Goal: Communication & Community: Connect with others

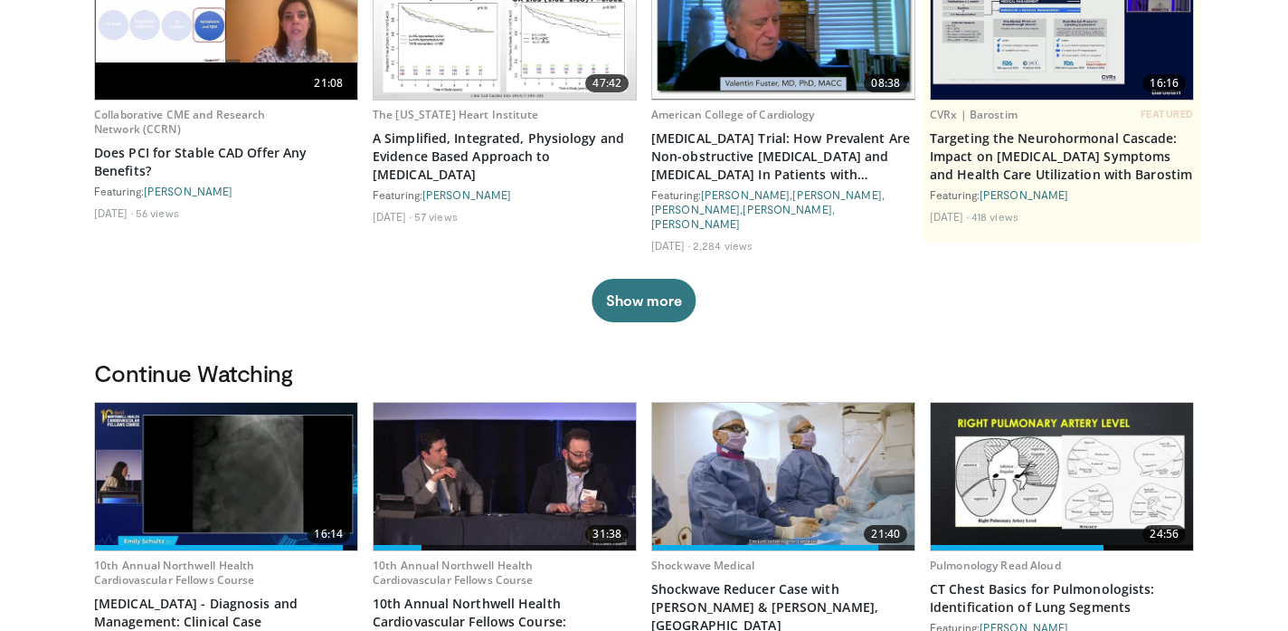
scroll to position [506, 0]
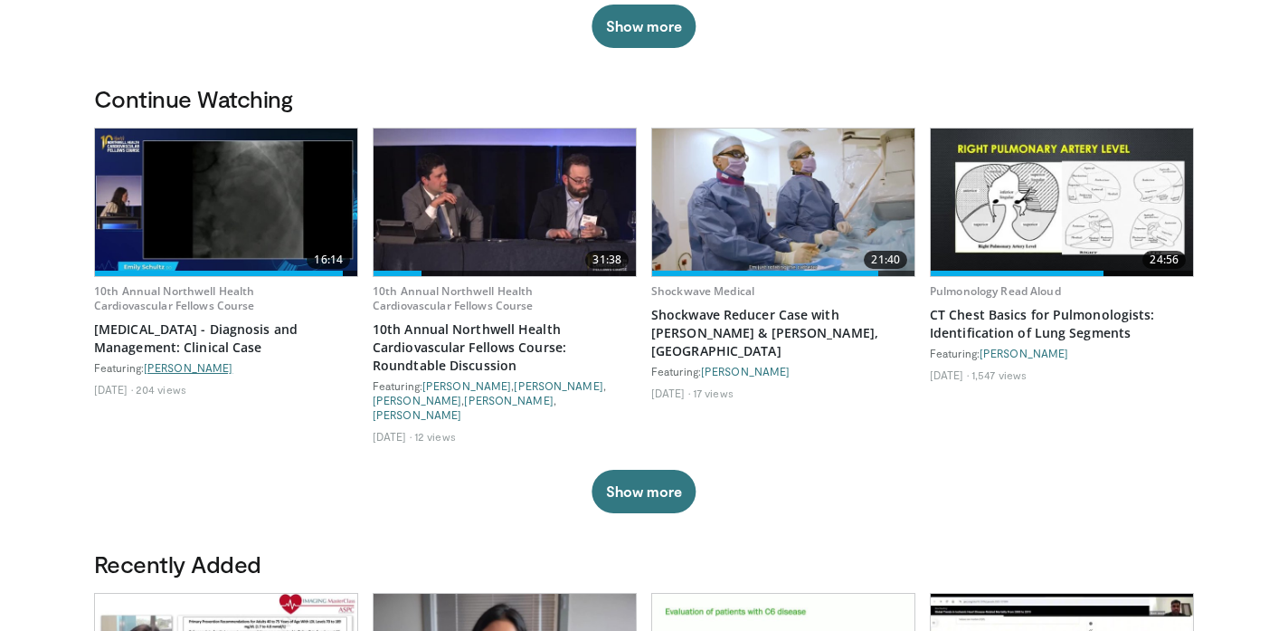
click at [204, 361] on link "Emily Schultz" at bounding box center [188, 367] width 89 height 13
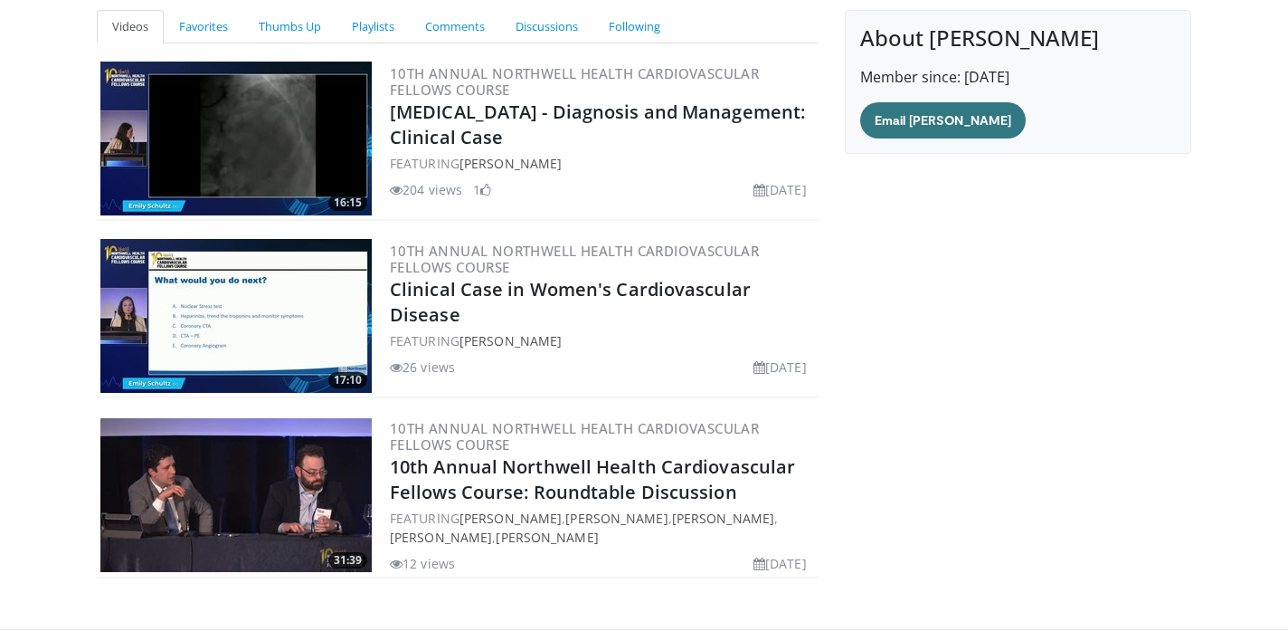
scroll to position [170, 0]
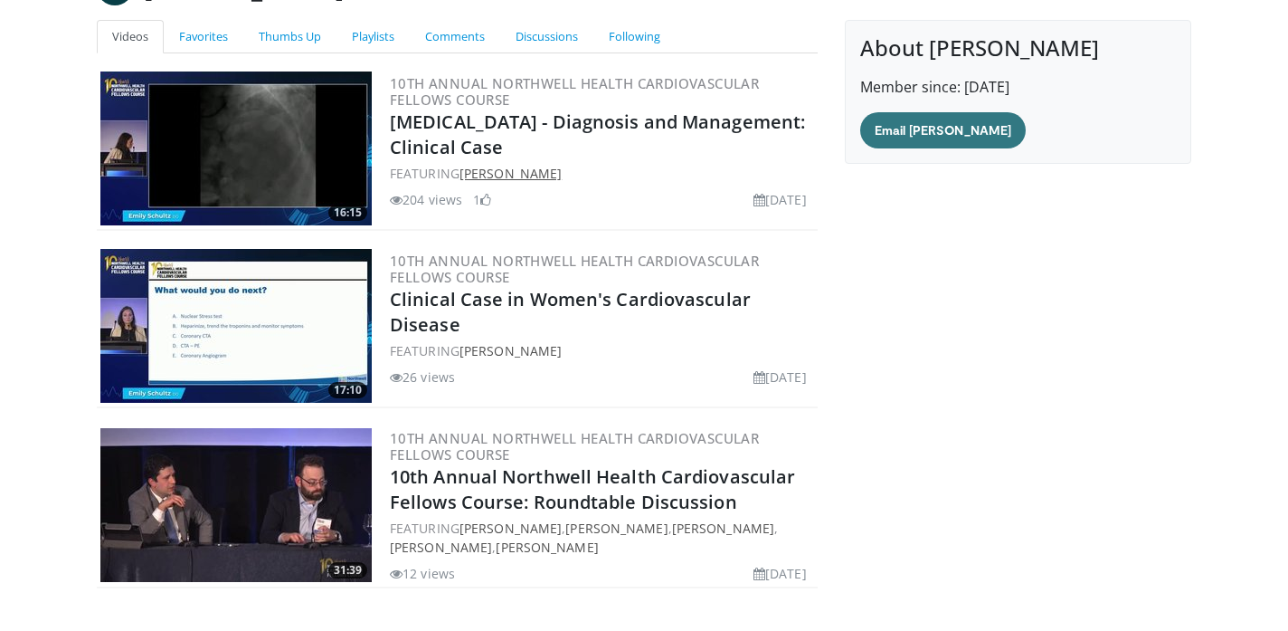
click at [508, 170] on link "[PERSON_NAME]" at bounding box center [511, 173] width 102 height 17
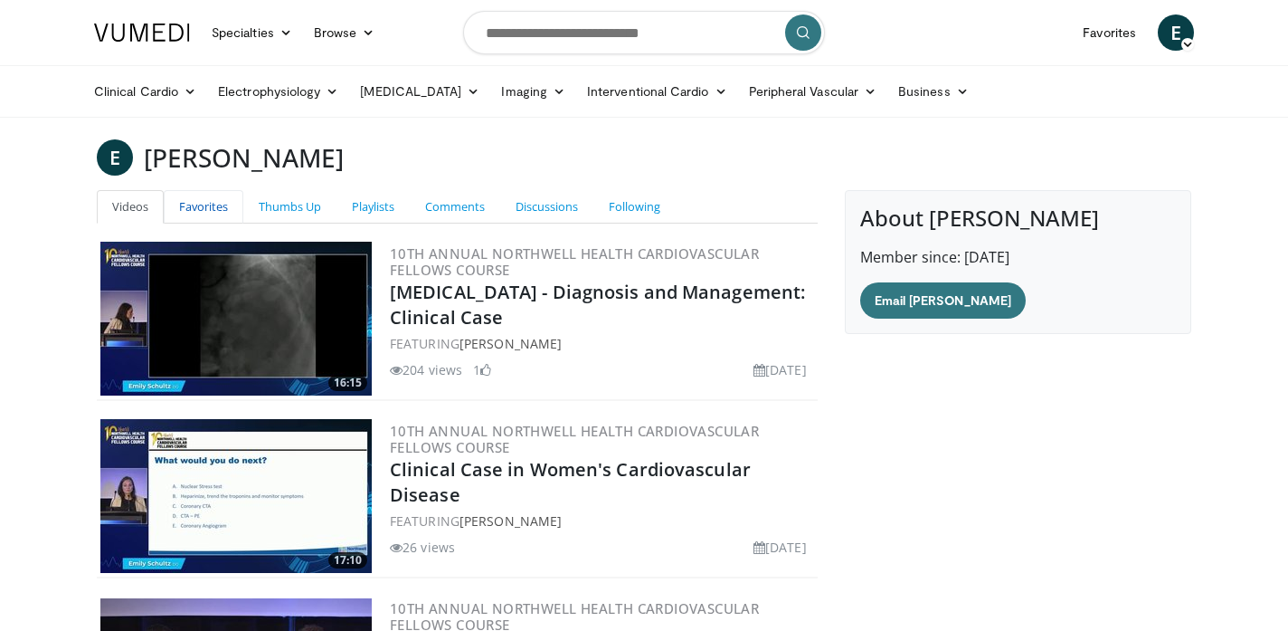
click at [222, 195] on link "Favorites" at bounding box center [204, 206] width 80 height 33
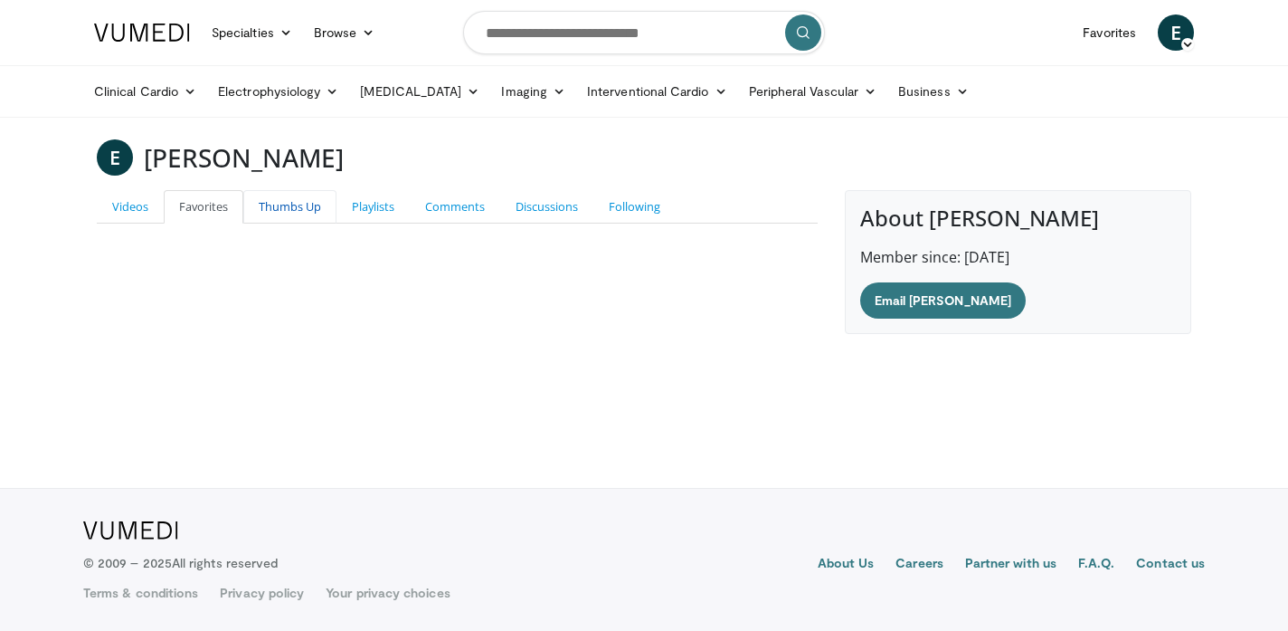
click at [284, 207] on link "Thumbs Up" at bounding box center [289, 206] width 93 height 33
click at [385, 206] on link "Playlists" at bounding box center [373, 206] width 73 height 33
click at [436, 202] on link "Comments" at bounding box center [455, 206] width 90 height 33
click at [531, 200] on link "Discussions" at bounding box center [546, 206] width 93 height 33
click at [631, 198] on link "Following" at bounding box center [635, 206] width 82 height 33
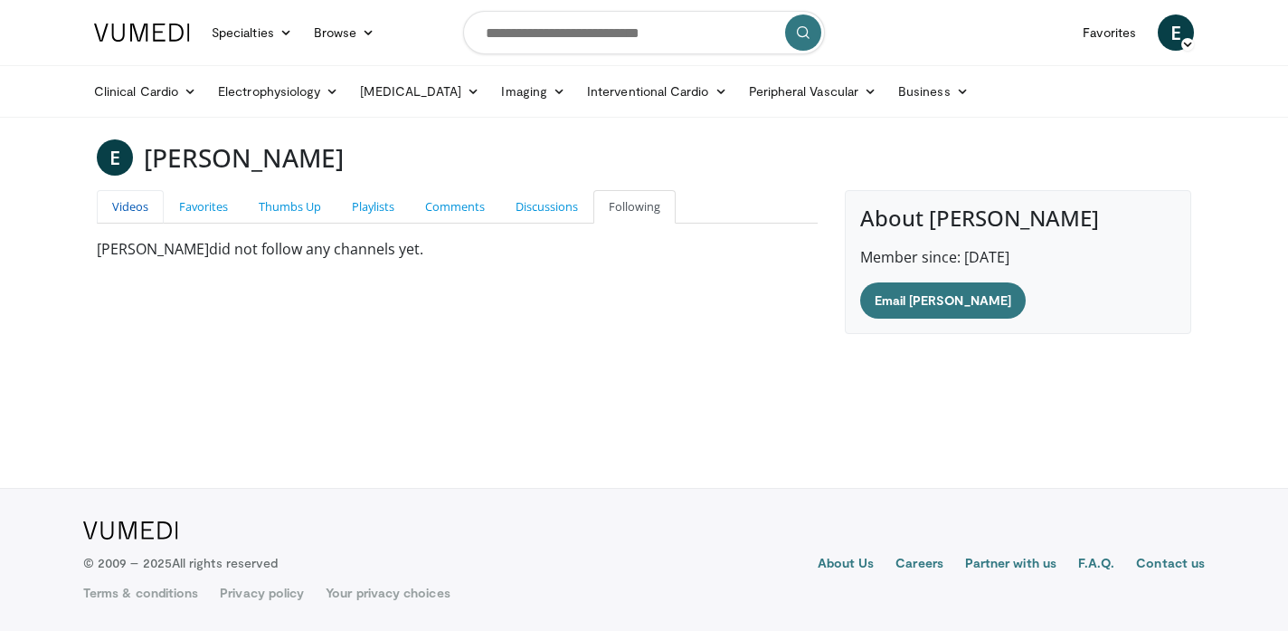
click at [116, 202] on link "Videos" at bounding box center [130, 206] width 67 height 33
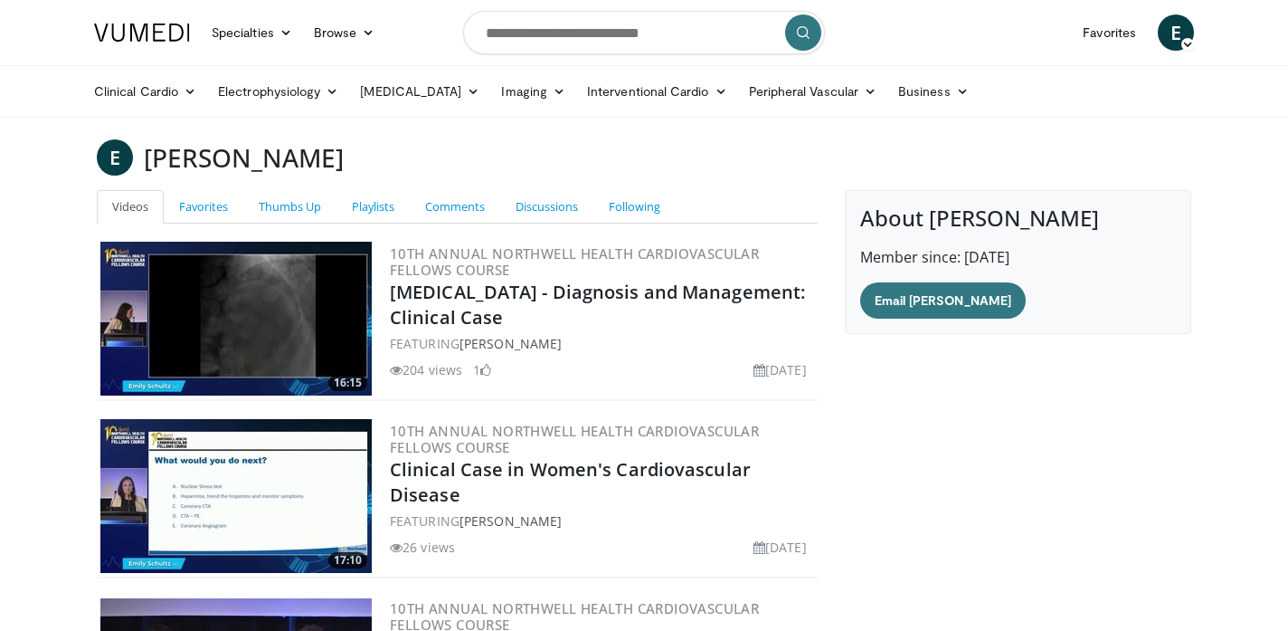
click at [132, 159] on div "E Emily Schultz" at bounding box center [644, 157] width 1122 height 36
click at [934, 292] on link "Email Emily" at bounding box center [943, 300] width 166 height 36
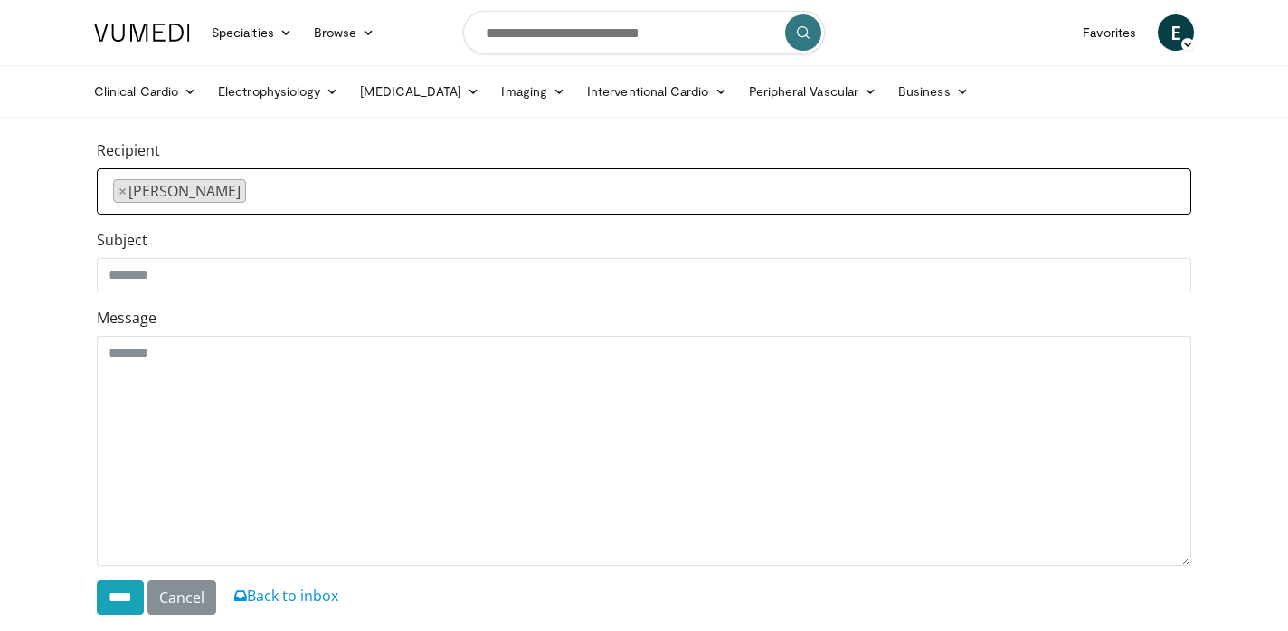
click at [190, 195] on li "× Emily Schultz" at bounding box center [179, 191] width 133 height 24
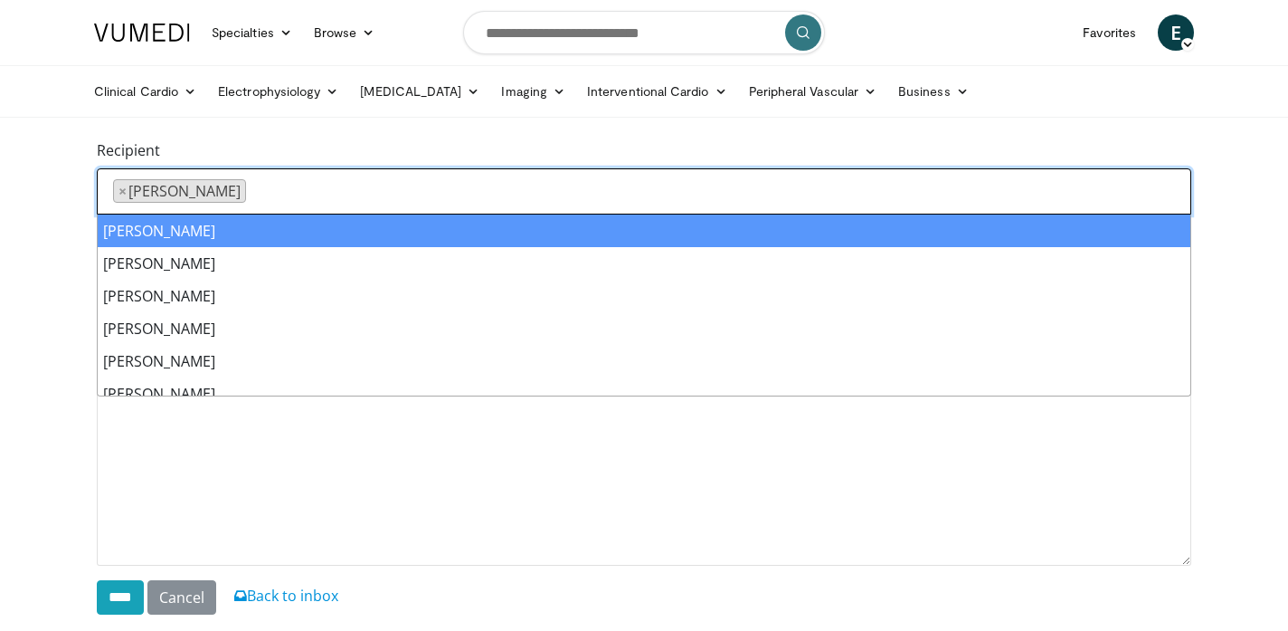
click at [190, 195] on li "× Emily Schultz" at bounding box center [179, 191] width 133 height 24
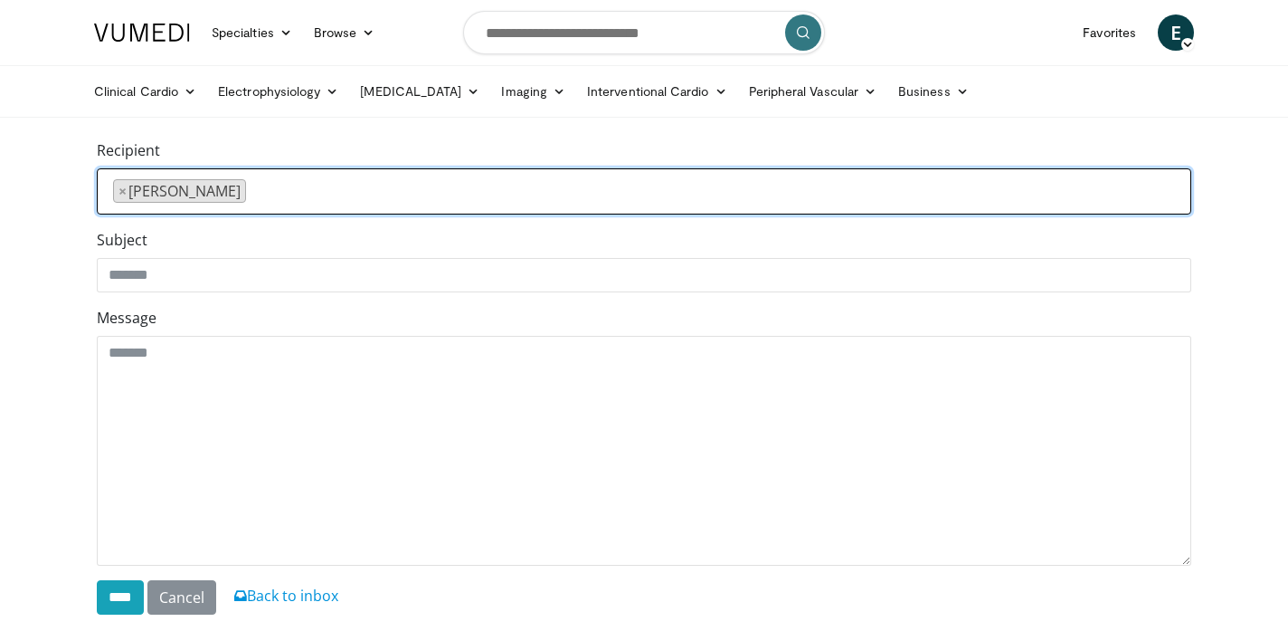
click at [190, 195] on li "× Emily Schultz" at bounding box center [179, 191] width 133 height 24
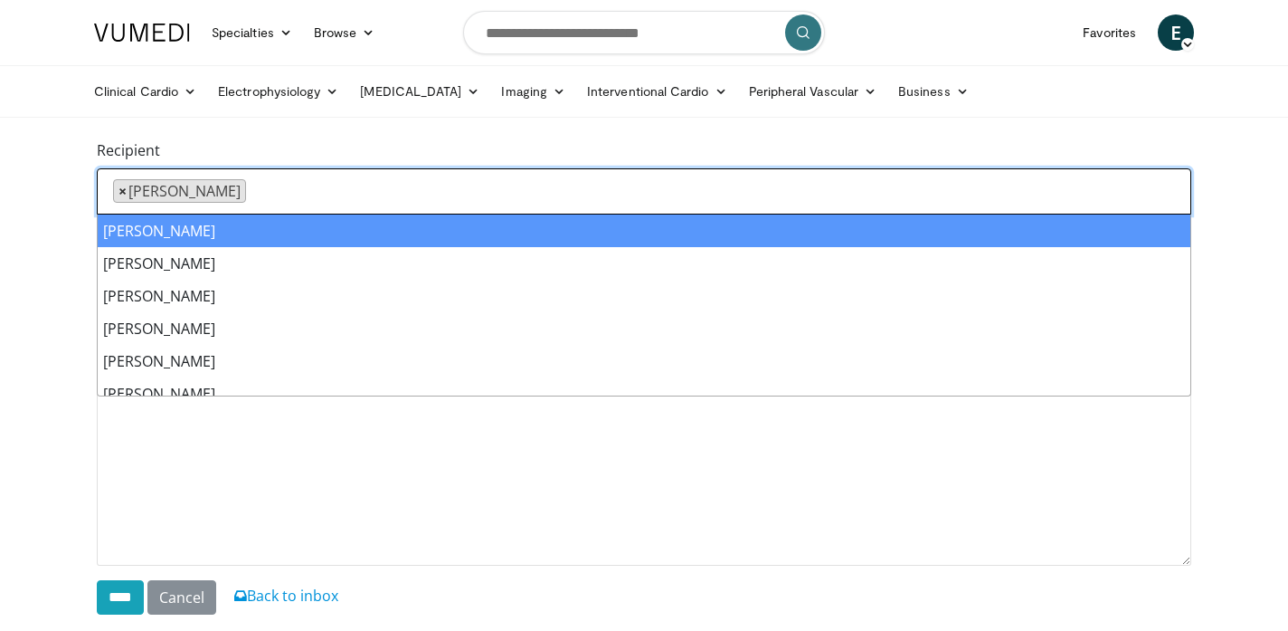
click at [122, 194] on span "×" at bounding box center [123, 191] width 8 height 22
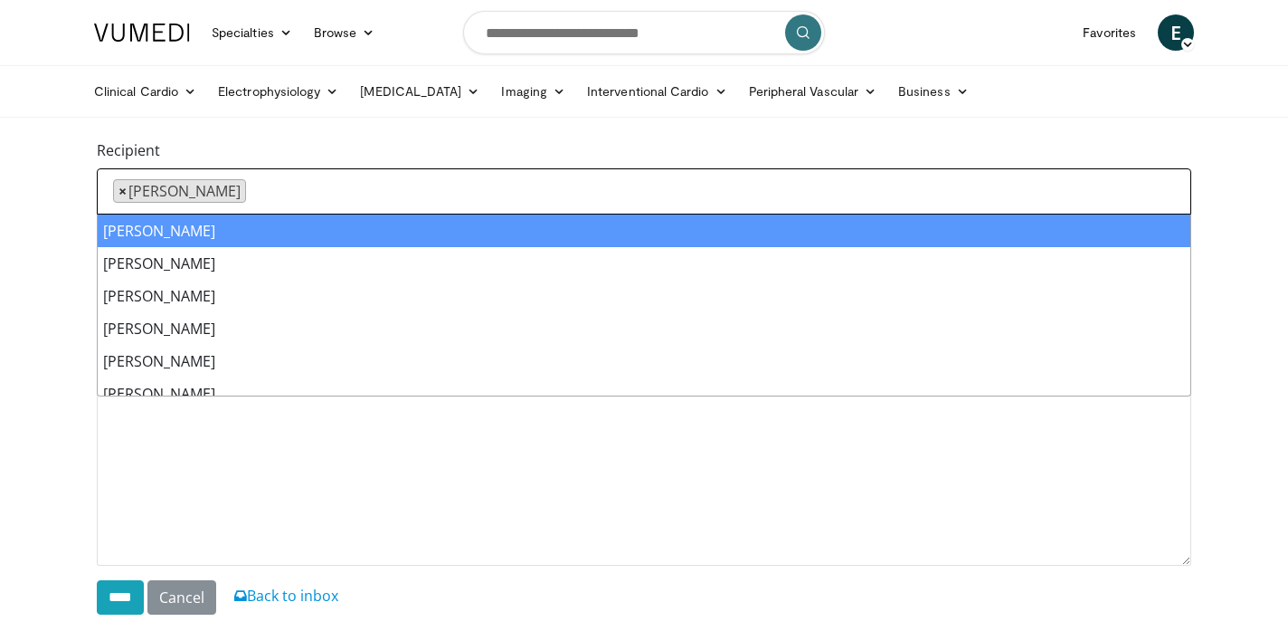
select select
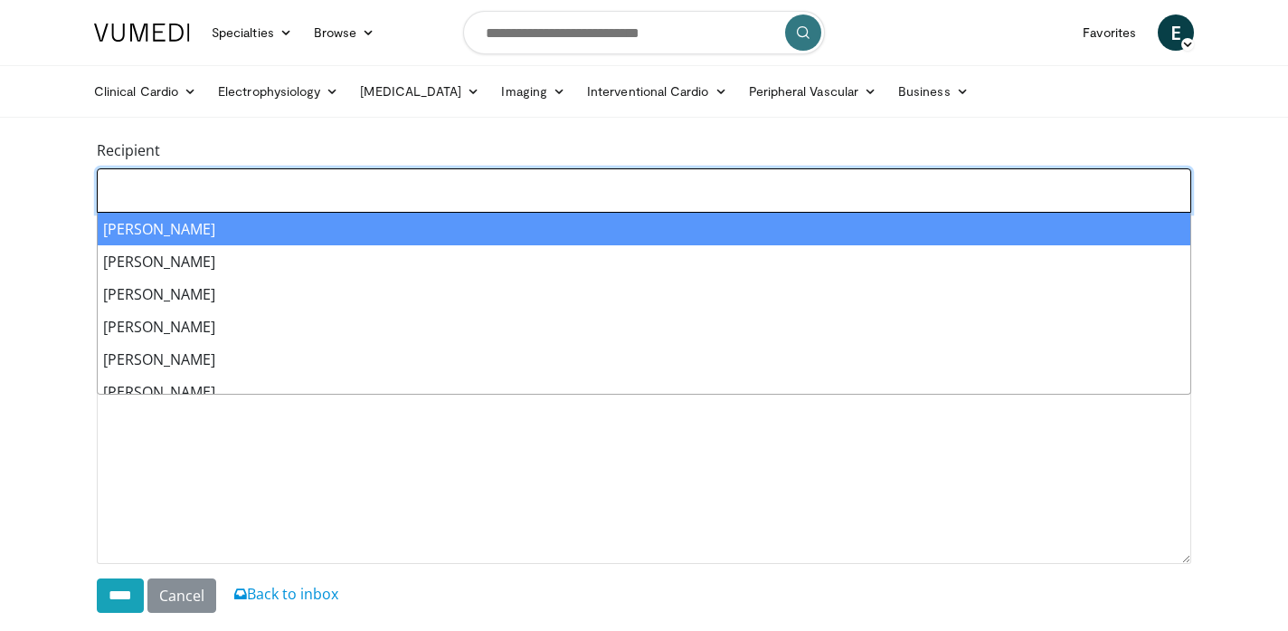
click at [166, 183] on ul at bounding box center [644, 188] width 1071 height 26
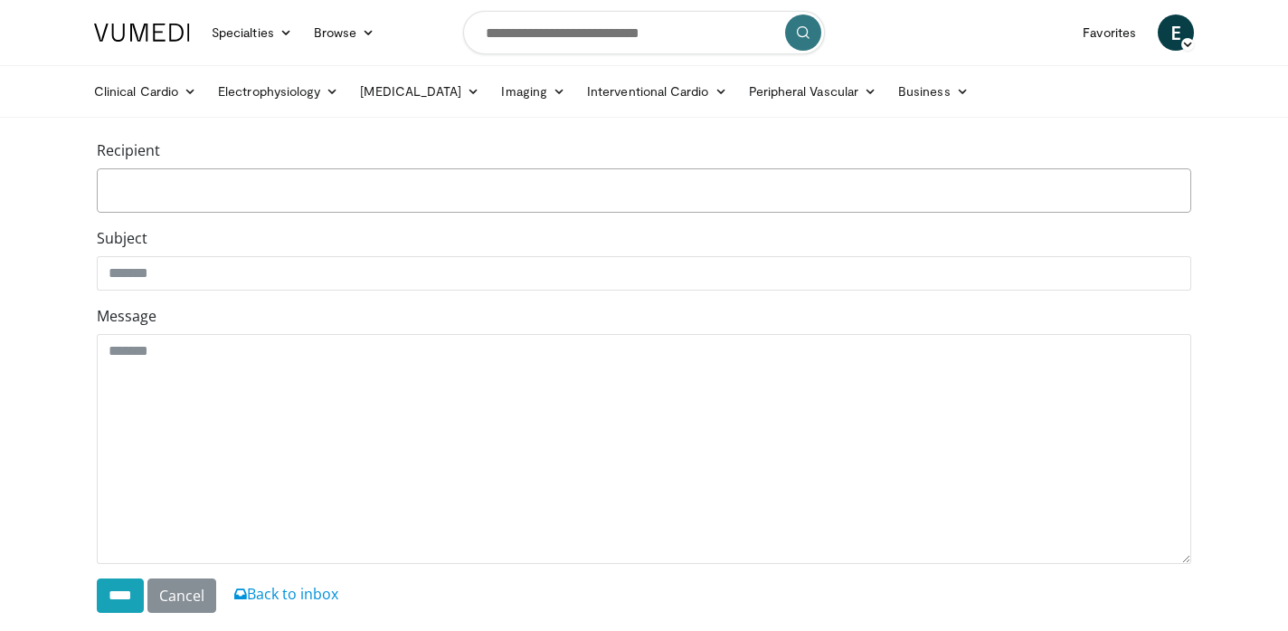
click at [159, 139] on div "**********" at bounding box center [644, 175] width 1095 height 73
click at [193, 614] on div "**********" at bounding box center [644, 383] width 1122 height 488
click at [193, 601] on link "Cancel" at bounding box center [181, 595] width 69 height 34
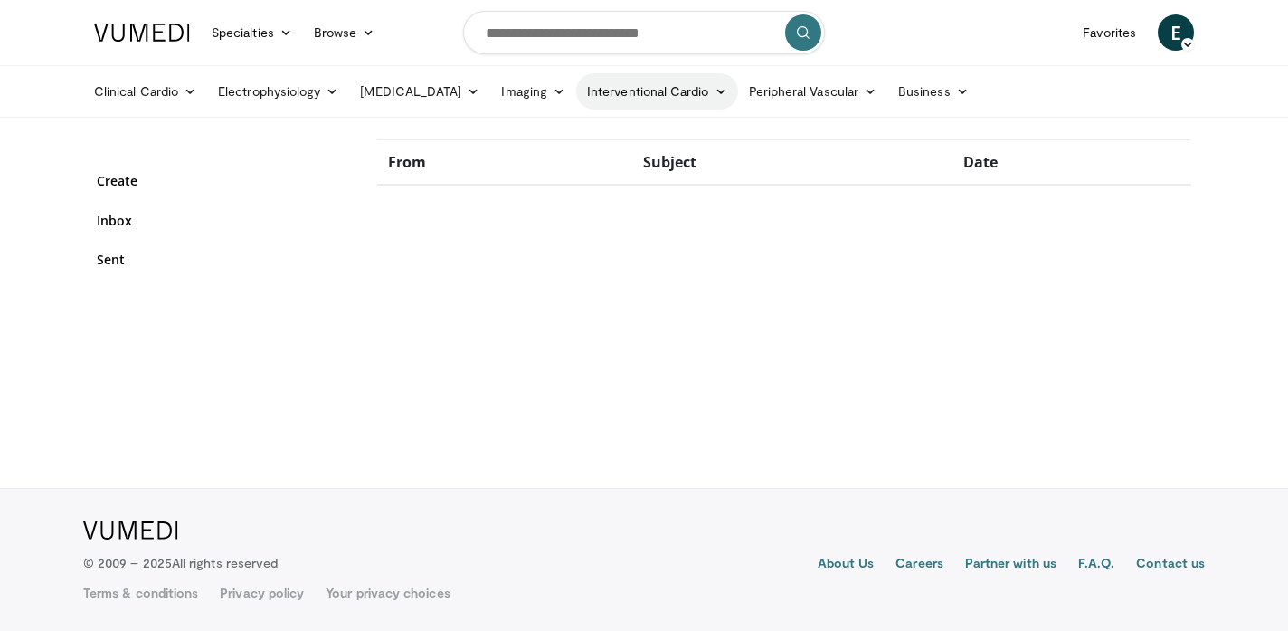
click at [676, 95] on link "Interventional Cardio" at bounding box center [657, 91] width 162 height 36
click at [651, 140] on link "Coronary" at bounding box center [684, 133] width 215 height 29
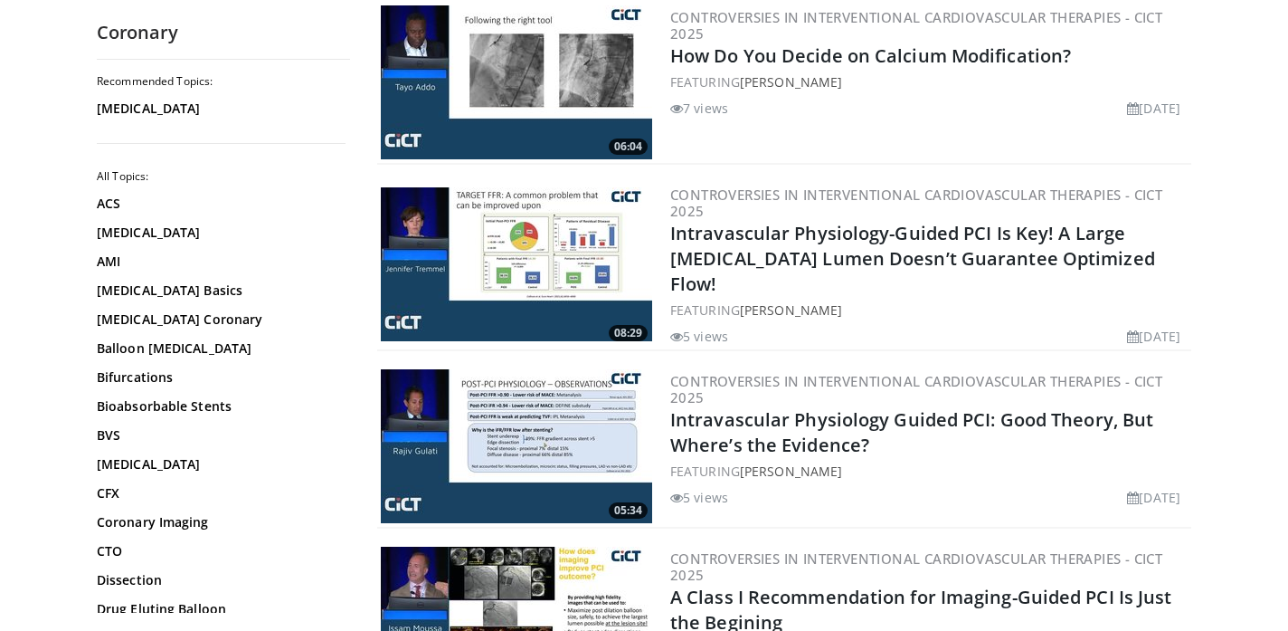
scroll to position [3402, 0]
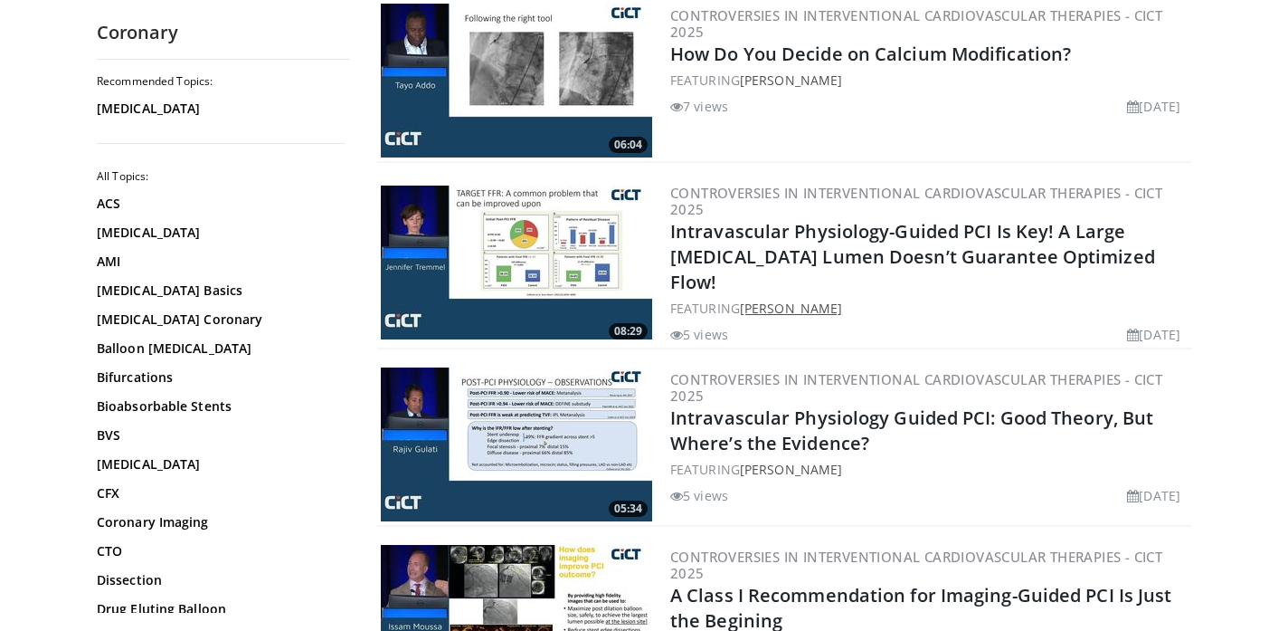
click at [778, 299] on link "[PERSON_NAME]" at bounding box center [791, 307] width 102 height 17
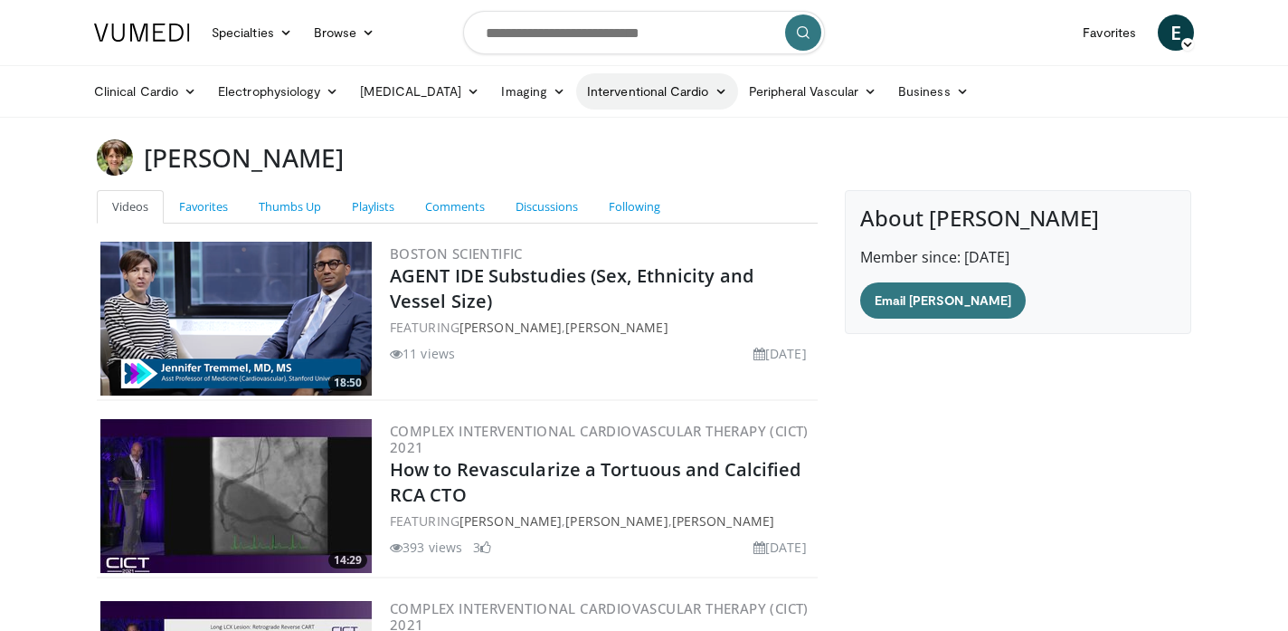
scroll to position [5, 0]
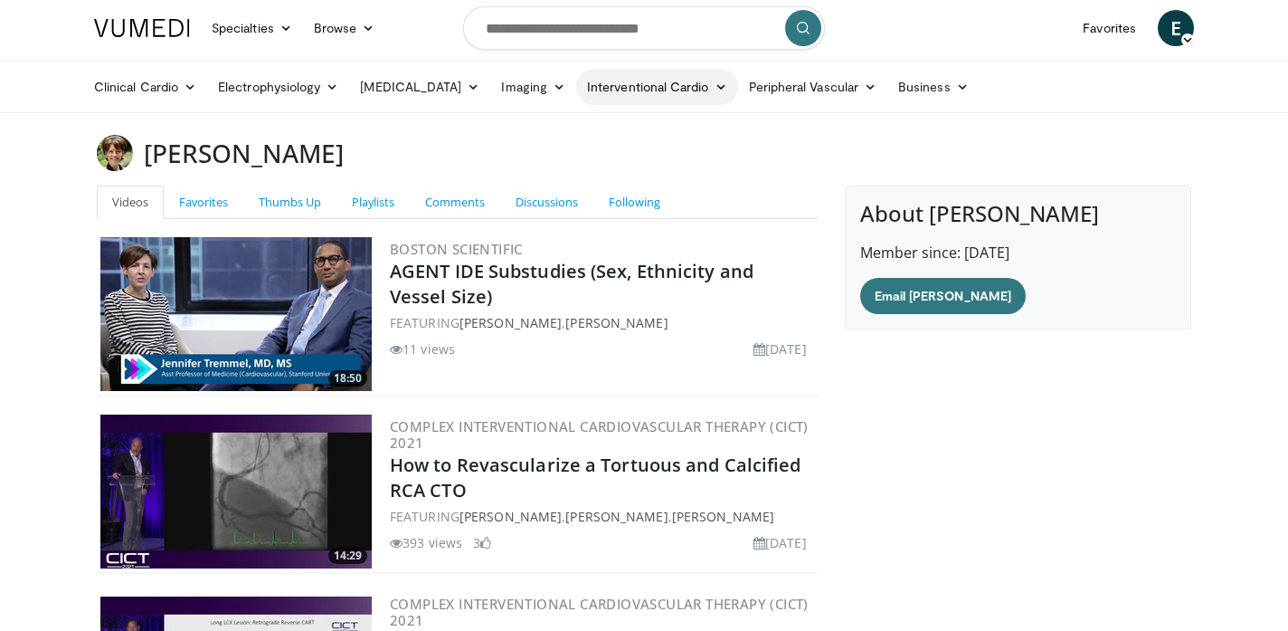
click at [598, 92] on link "Interventional Cardio" at bounding box center [657, 87] width 162 height 36
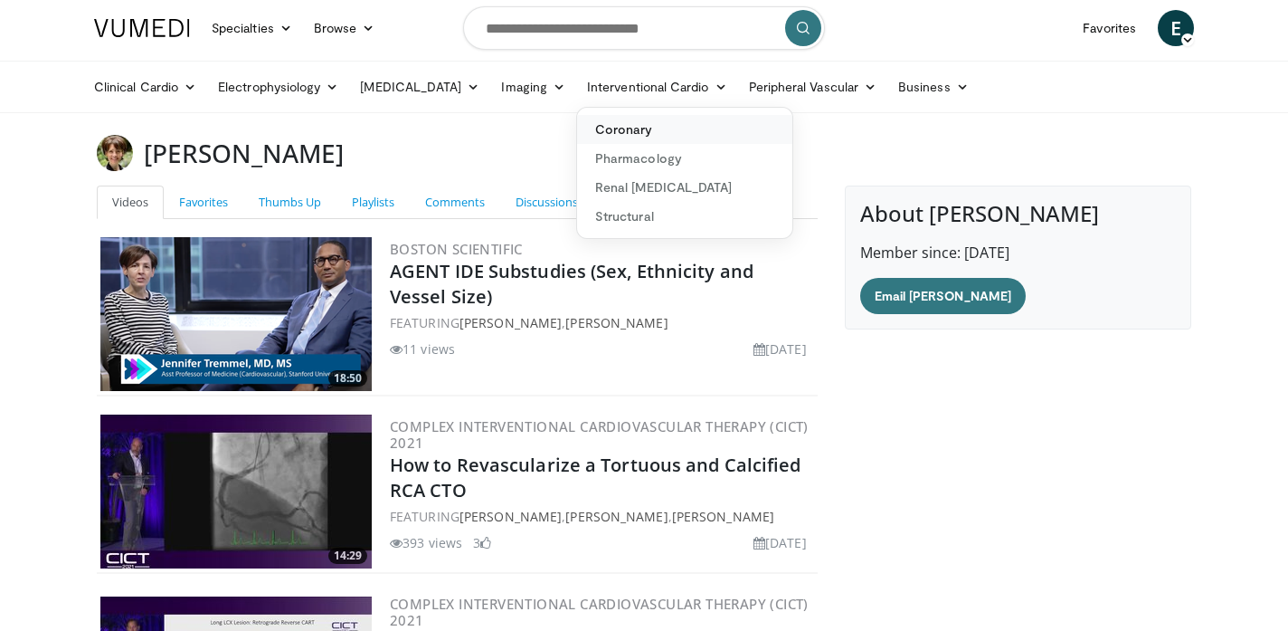
click at [600, 133] on link "Coronary" at bounding box center [684, 129] width 215 height 29
